Goal: Task Accomplishment & Management: Complete application form

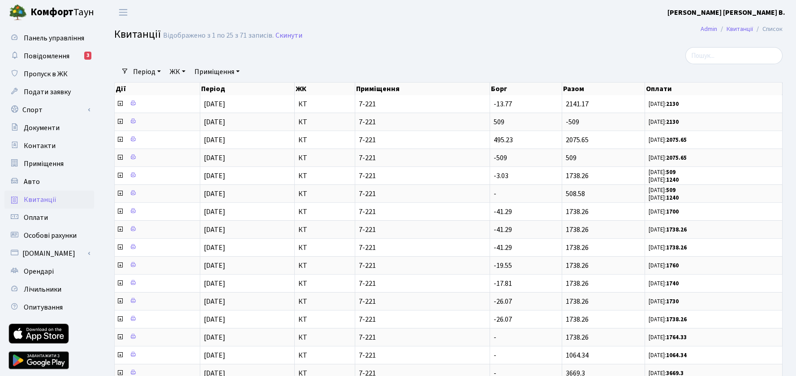
select select "25"
click at [51, 73] on span "Пропуск в ЖК" at bounding box center [46, 74] width 44 height 10
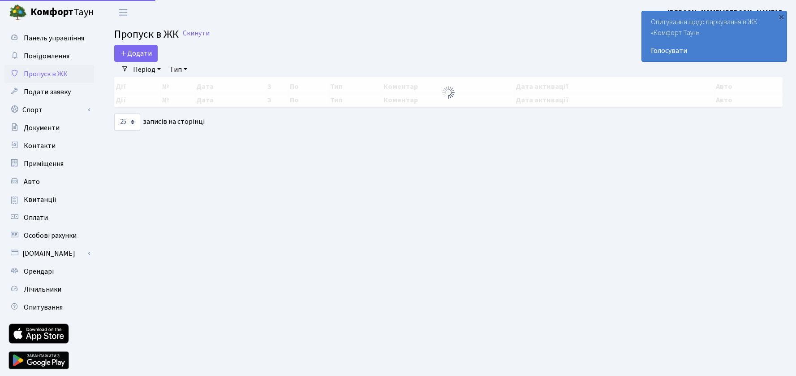
select select "25"
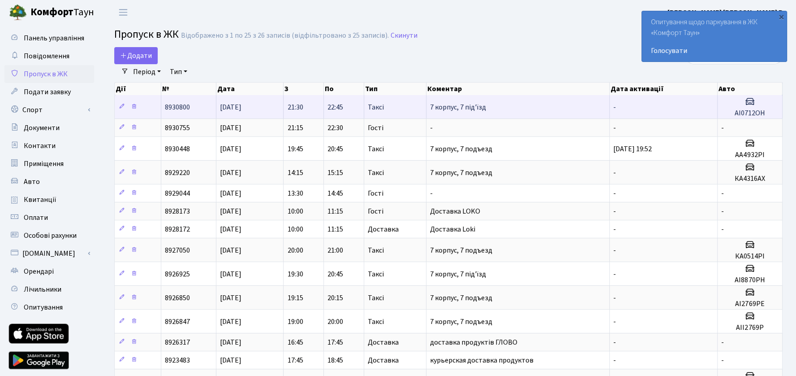
click at [451, 107] on span "7 корпус, 7 під'їзд" at bounding box center [458, 107] width 56 height 10
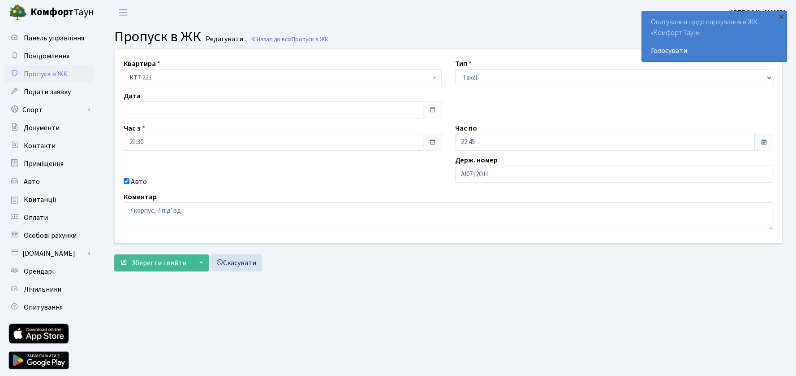
click at [302, 285] on main "Admin Пропуск в ЖК Редагувати Пропуск в ЖК Редагувати . Назад до всіх Пропуск в…" at bounding box center [449, 203] width 696 height 356
drag, startPoint x: 47, startPoint y: 72, endPoint x: 223, endPoint y: 42, distance: 179.1
click at [47, 72] on span "Пропуск в ЖК" at bounding box center [46, 74] width 44 height 10
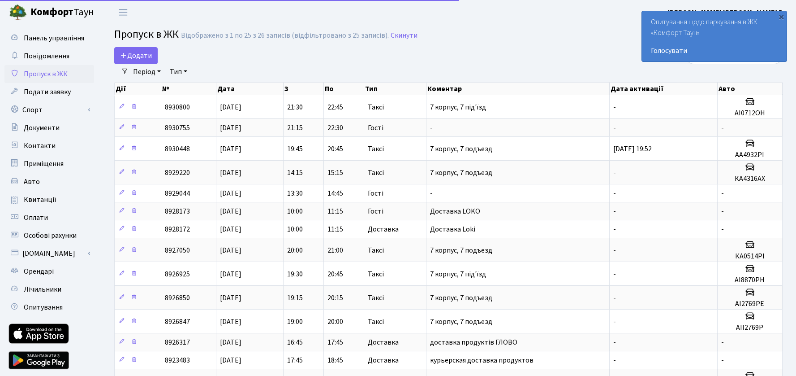
select select "25"
click at [784, 17] on div "×" at bounding box center [781, 16] width 9 height 9
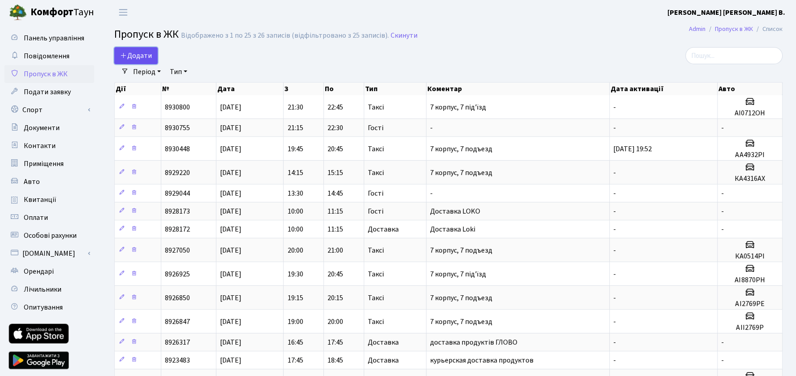
click at [126, 54] on icon at bounding box center [123, 55] width 7 height 7
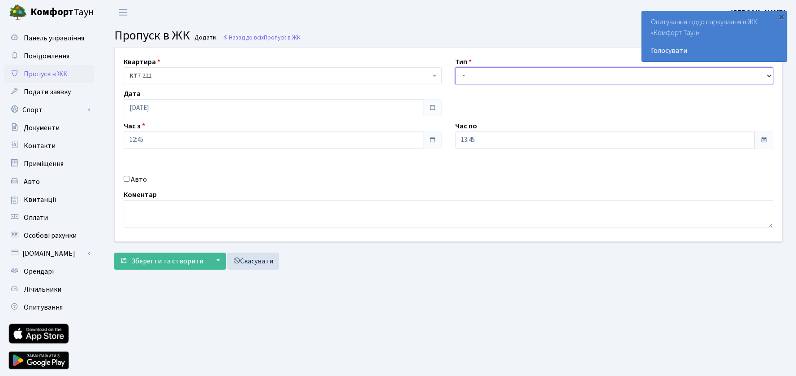
click at [495, 77] on select "- Доставка Таксі Гості Сервіс" at bounding box center [614, 75] width 318 height 17
select select "3"
click at [455, 67] on select "- Доставка Таксі Гості Сервіс" at bounding box center [614, 75] width 318 height 17
click at [493, 141] on input "13:45" at bounding box center [605, 139] width 300 height 17
click at [557, 242] on icon at bounding box center [558, 241] width 24 height 24
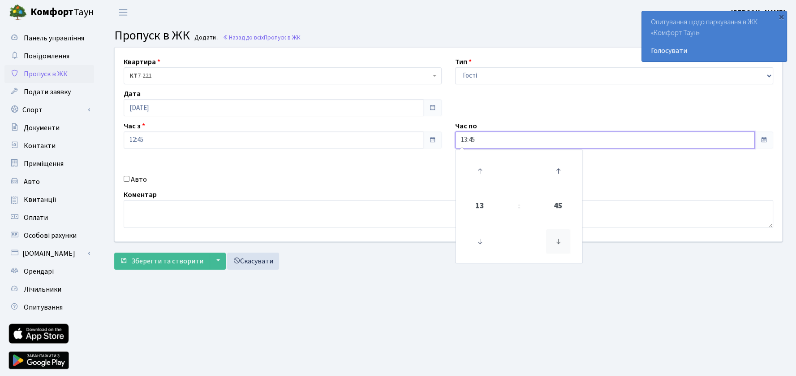
type input "13:30"
click at [664, 174] on div "Квартира <b>КТ</b>&nbsp;&nbsp;&nbsp;&nbsp;7-221 КТ 7-221 Тип - Доставка Таксі Г…" at bounding box center [448, 145] width 681 height 194
click at [186, 141] on input "12:45" at bounding box center [274, 139] width 300 height 17
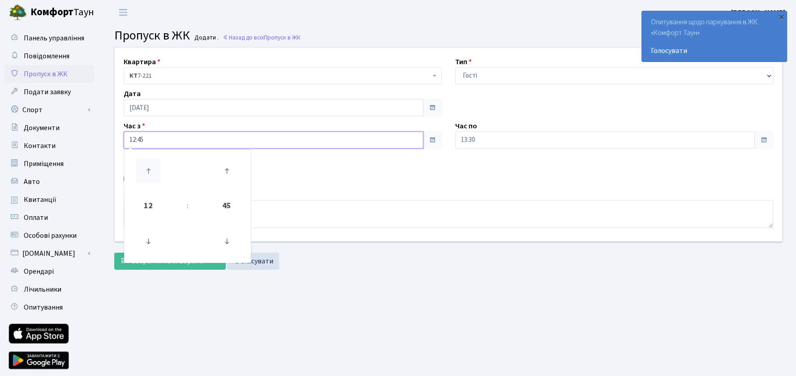
click at [148, 173] on icon at bounding box center [148, 171] width 24 height 24
click at [230, 242] on icon at bounding box center [227, 241] width 24 height 24
type input "13:30"
click at [525, 137] on input "13:30" at bounding box center [605, 139] width 300 height 17
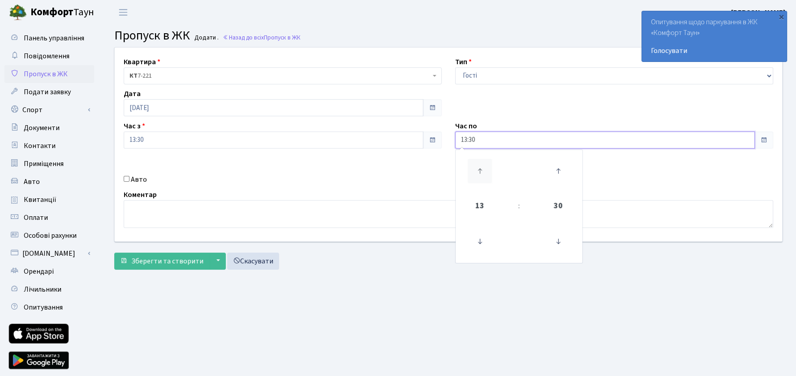
click at [479, 170] on icon at bounding box center [480, 171] width 24 height 24
type input "15:30"
click at [707, 173] on div "Квартира <b>КТ</b>&nbsp;&nbsp;&nbsp;&nbsp;7-221 КТ 7-221 Тип - Доставка Таксі Г…" at bounding box center [448, 145] width 681 height 194
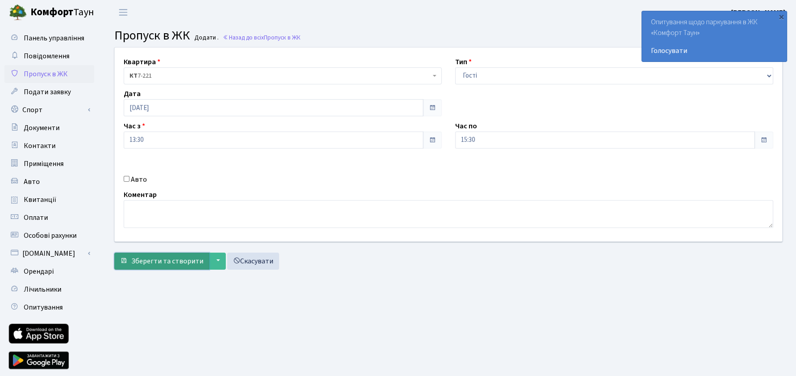
click at [184, 259] on span "Зберегти та створити" at bounding box center [167, 261] width 72 height 10
click at [783, 17] on div "×" at bounding box center [781, 16] width 9 height 9
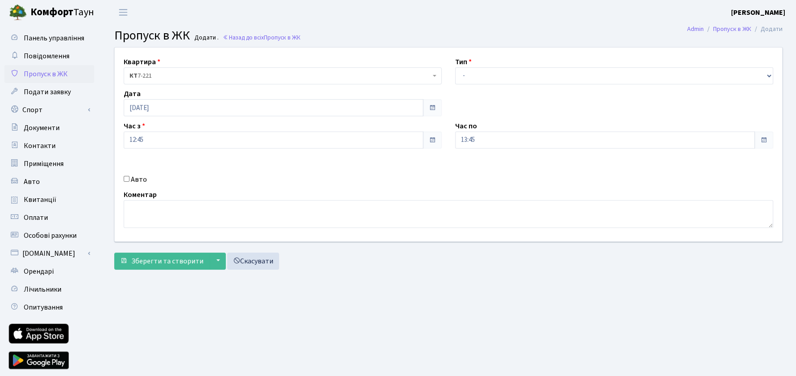
click at [58, 70] on span "Пропуск в ЖК" at bounding box center [46, 74] width 44 height 10
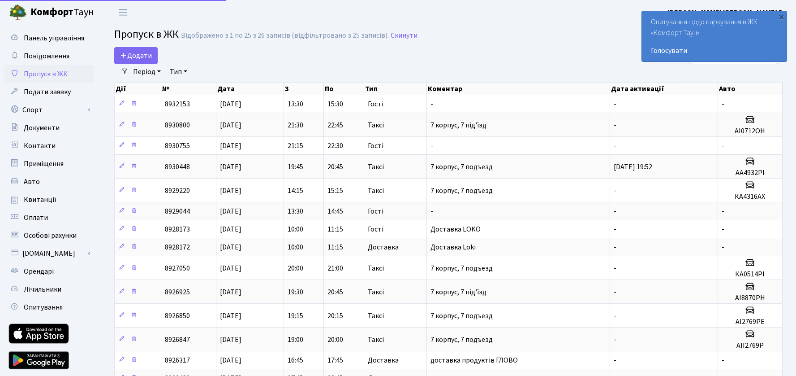
select select "25"
